Goal: Register for event/course

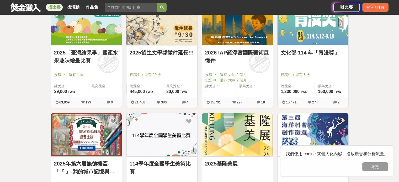
scroll to position [144, 0]
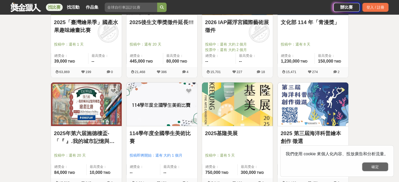
click at [379, 170] on button "確定" at bounding box center [375, 167] width 26 height 9
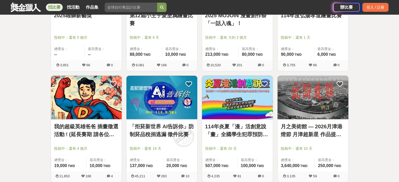
scroll to position [616, 0]
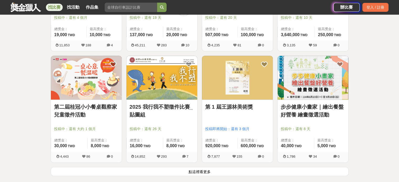
click at [90, 107] on link "第二屆桂冠小小餐桌觀察家兒童徵件活動" at bounding box center [86, 111] width 64 height 16
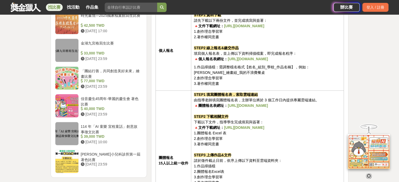
scroll to position [655, 0]
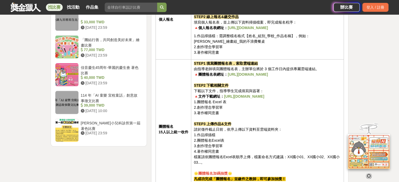
click at [235, 97] on strong "[URL][DOMAIN_NAME]" at bounding box center [244, 96] width 40 height 4
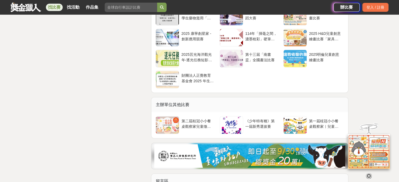
scroll to position [1337, 0]
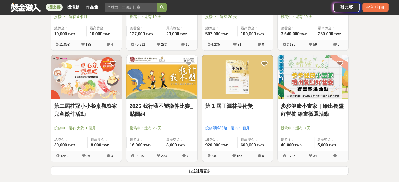
scroll to position [616, 0]
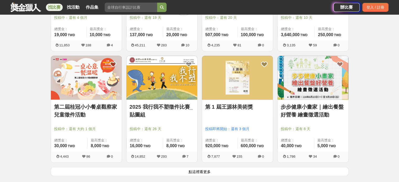
click at [165, 90] on img at bounding box center [161, 78] width 71 height 44
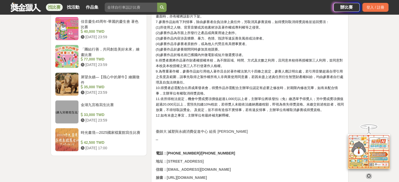
scroll to position [787, 0]
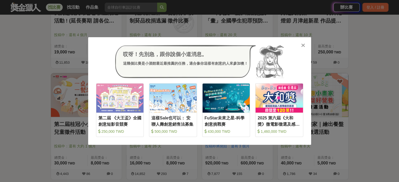
scroll to position [589, 0]
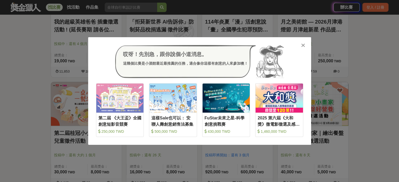
click at [304, 45] on icon at bounding box center [303, 45] width 4 height 5
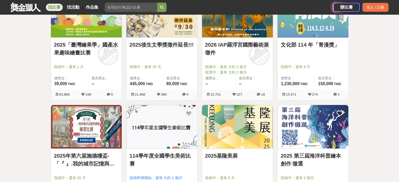
scroll to position [65, 0]
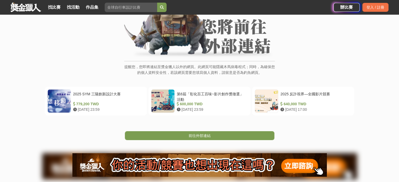
scroll to position [79, 0]
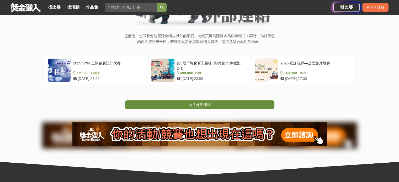
click at [211, 101] on link "前往外部連結" at bounding box center [199, 104] width 149 height 9
